Goal: Transaction & Acquisition: Purchase product/service

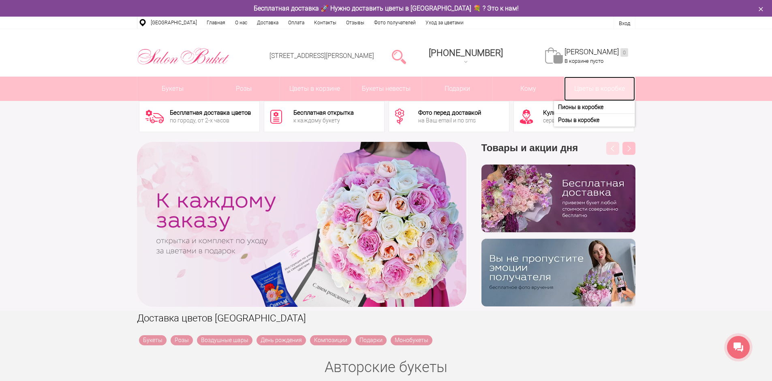
click at [606, 87] on link "Цветы в коробке" at bounding box center [599, 89] width 71 height 24
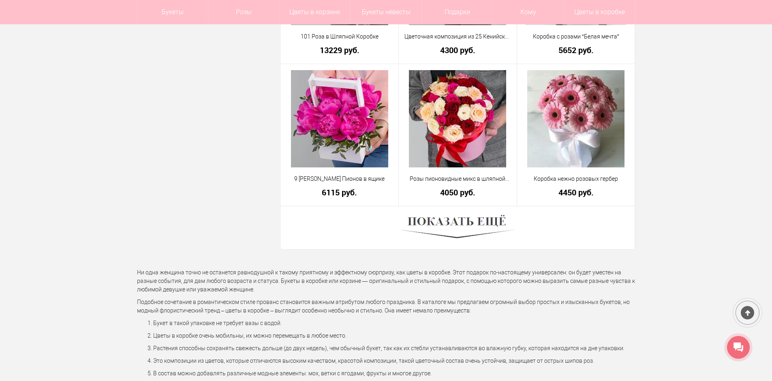
scroll to position [2228, 0]
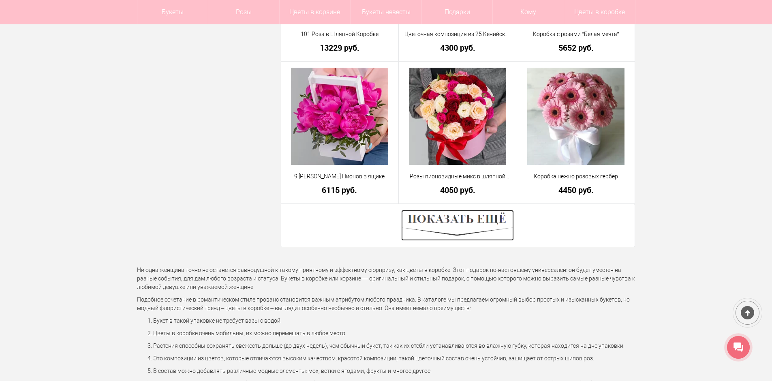
click at [489, 214] on img at bounding box center [457, 225] width 113 height 31
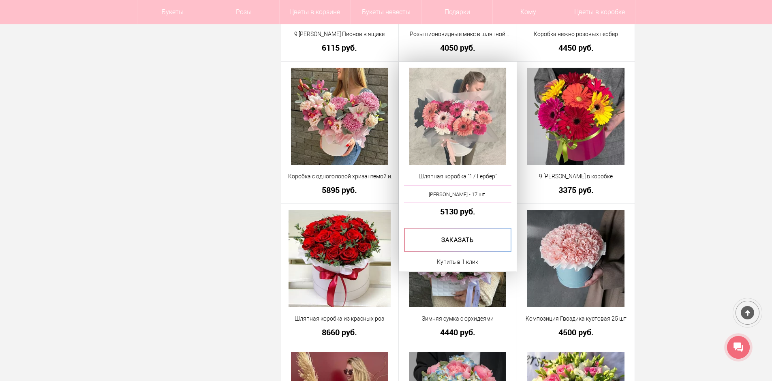
scroll to position [2390, 0]
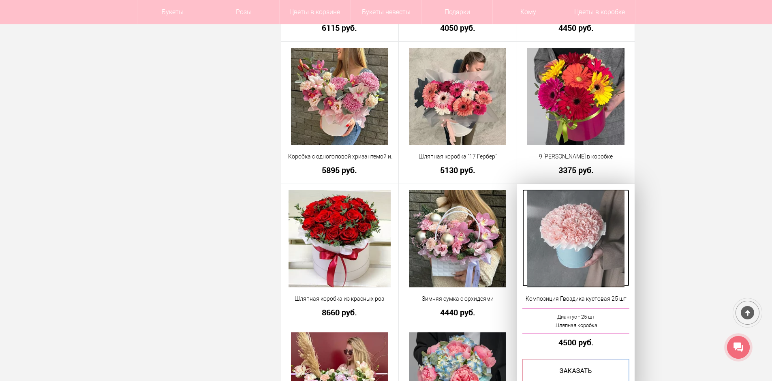
click at [590, 251] on img at bounding box center [575, 238] width 97 height 97
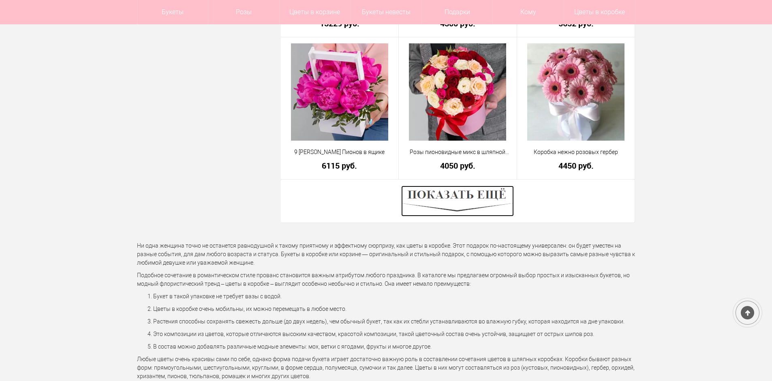
click at [489, 189] on img at bounding box center [457, 201] width 113 height 31
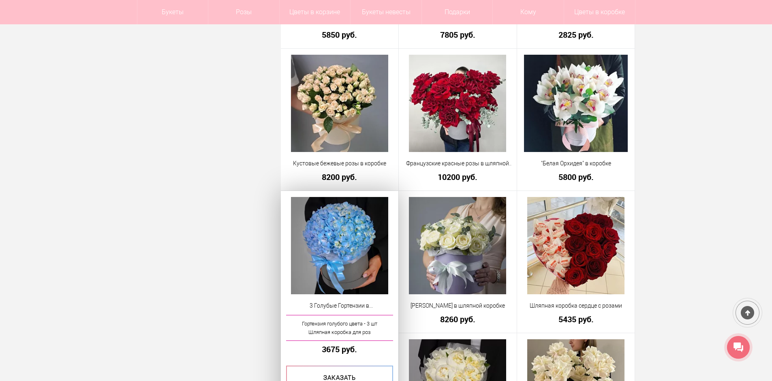
scroll to position [2860, 0]
